Goal: Find contact information: Find contact information

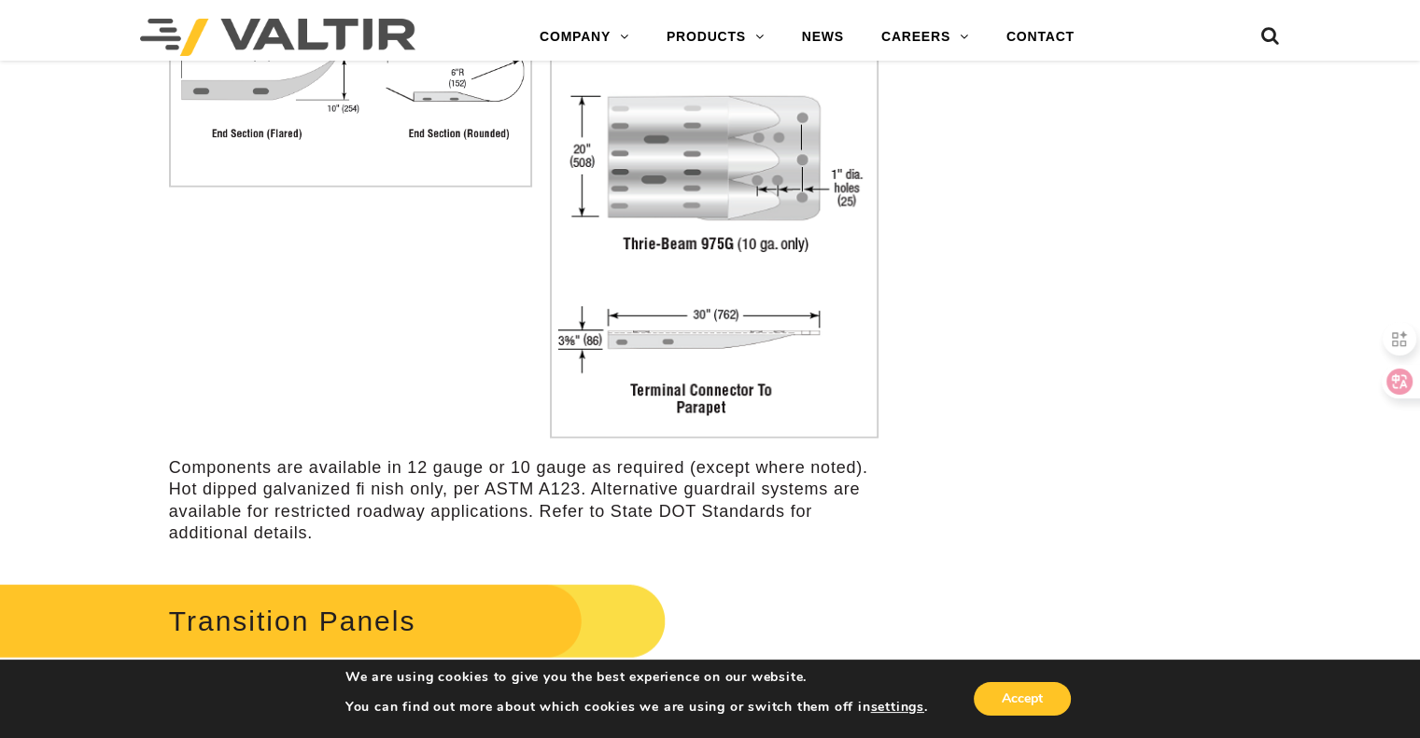
scroll to position [4478, 0]
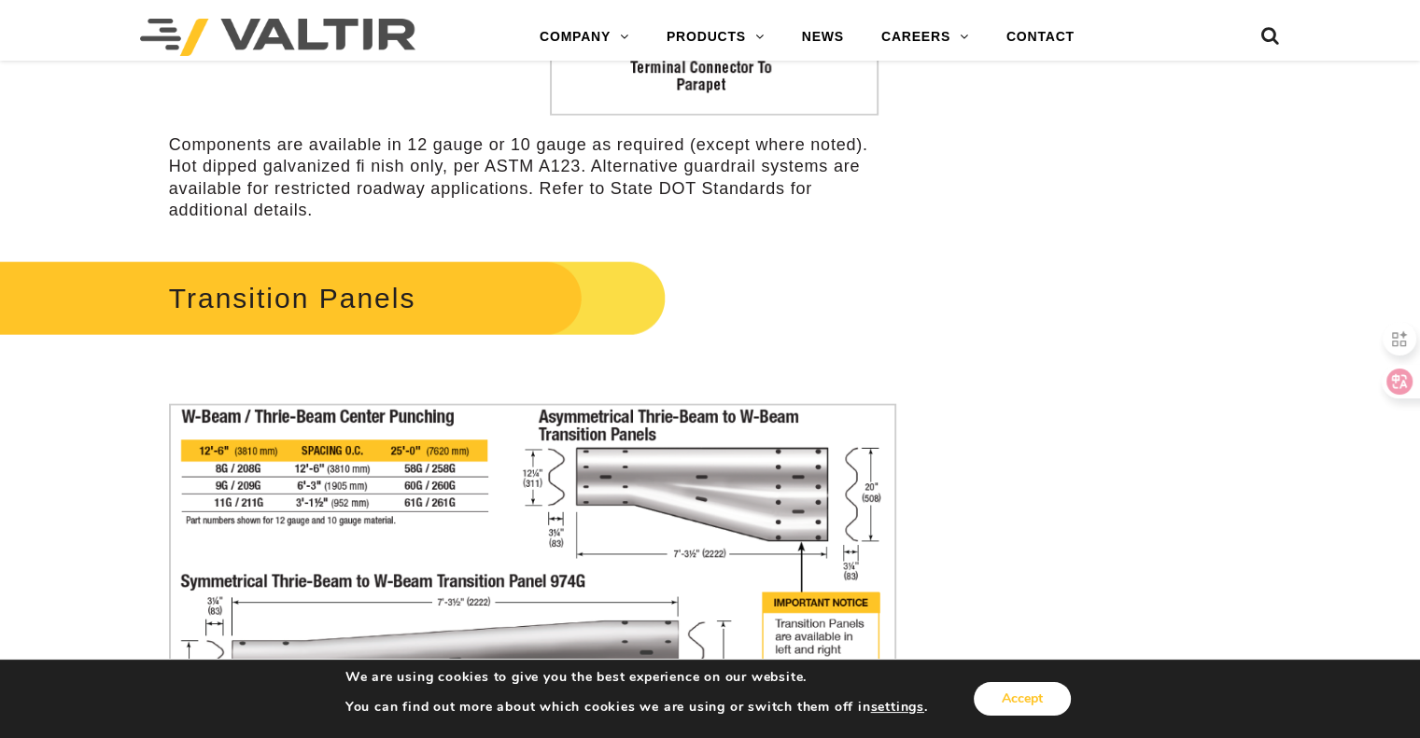
click at [1050, 701] on button "Accept" at bounding box center [1022, 699] width 97 height 34
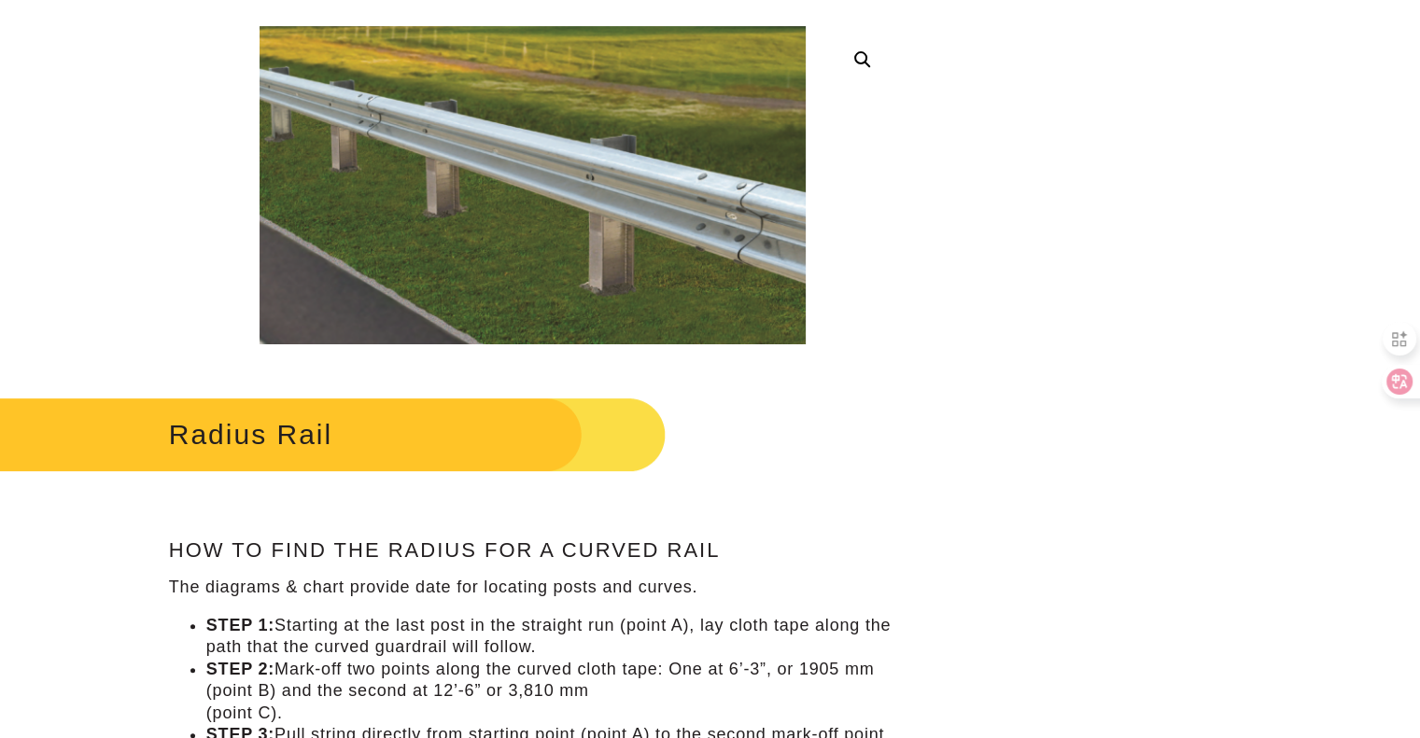
scroll to position [0, 0]
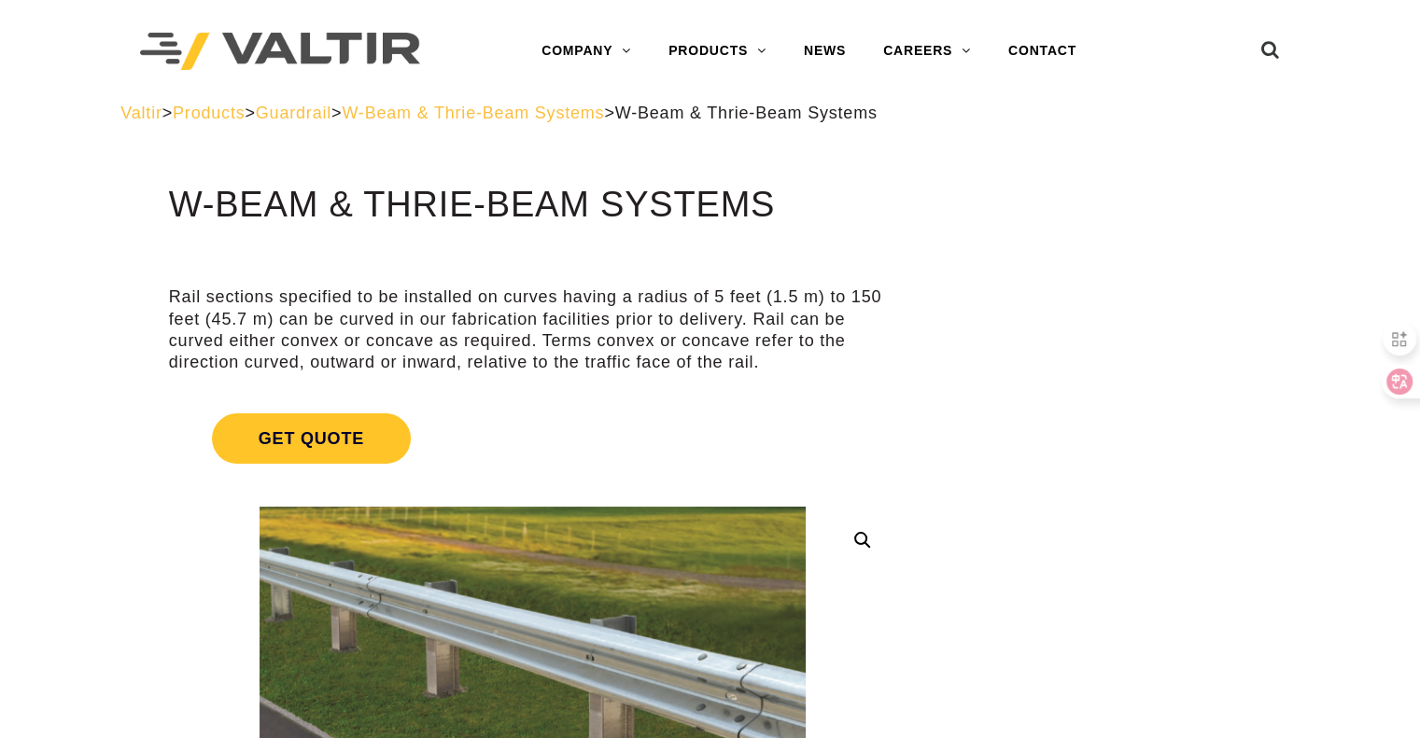
click at [331, 111] on span "Guardrail" at bounding box center [294, 113] width 76 height 19
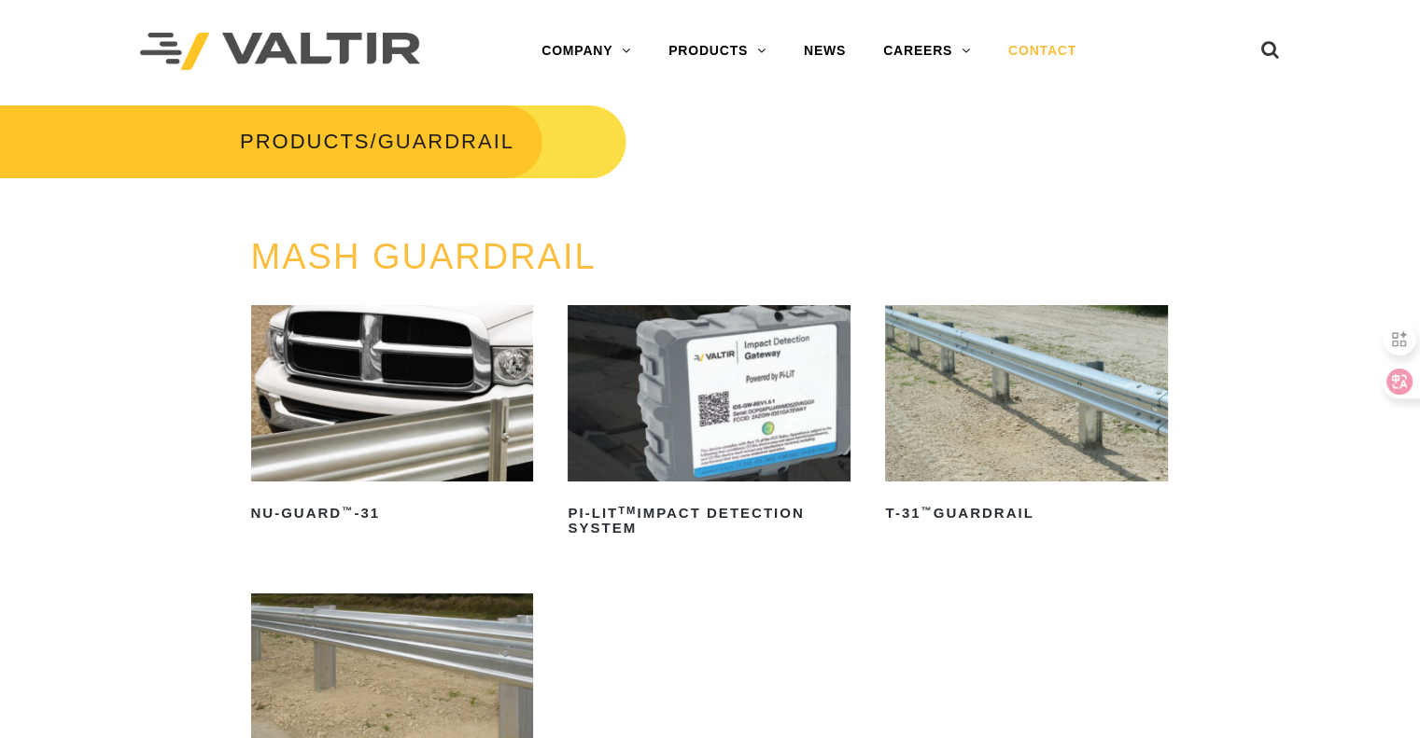
click at [1050, 55] on link "CONTACT" at bounding box center [1042, 51] width 105 height 37
click at [1039, 49] on link "CONTACT" at bounding box center [1042, 51] width 105 height 37
